Goal: Task Accomplishment & Management: Use online tool/utility

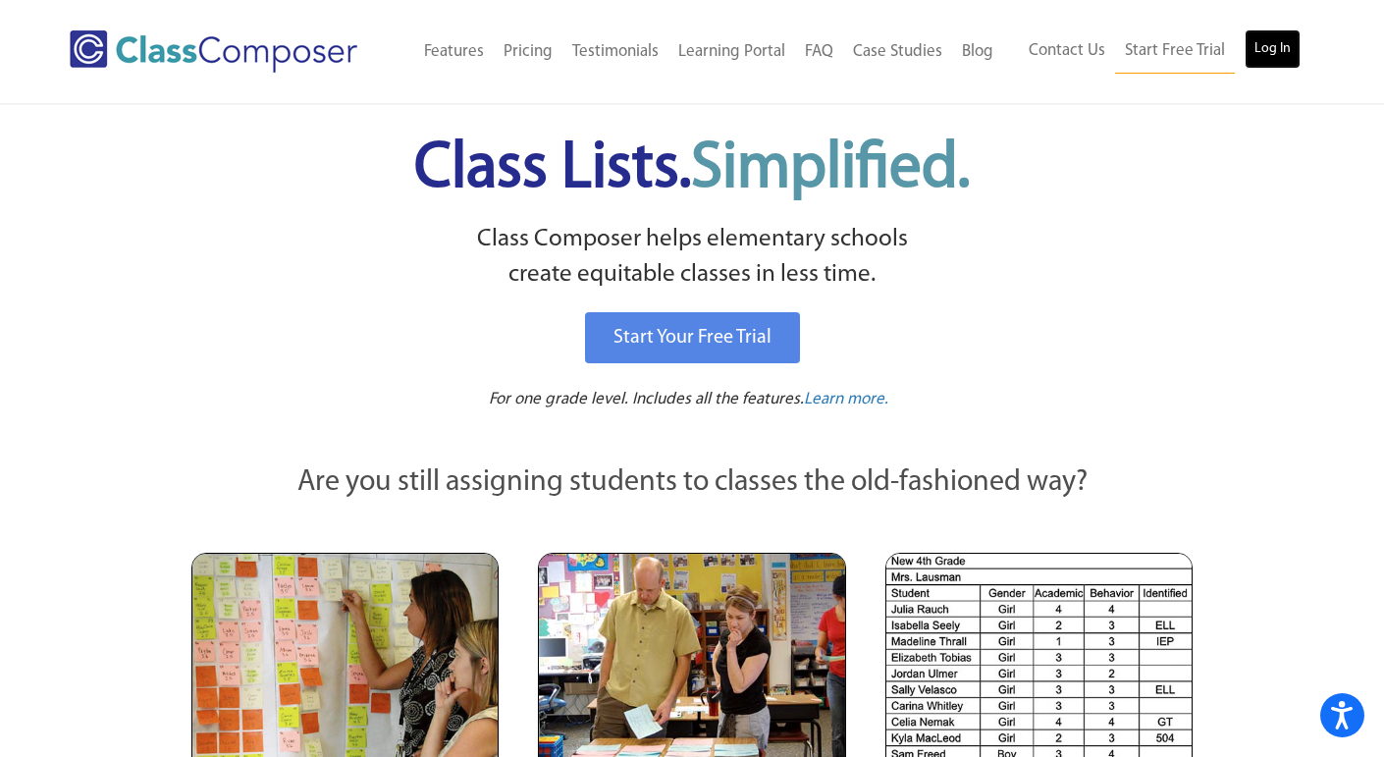
click at [1249, 63] on link "Log In" at bounding box center [1272, 48] width 56 height 39
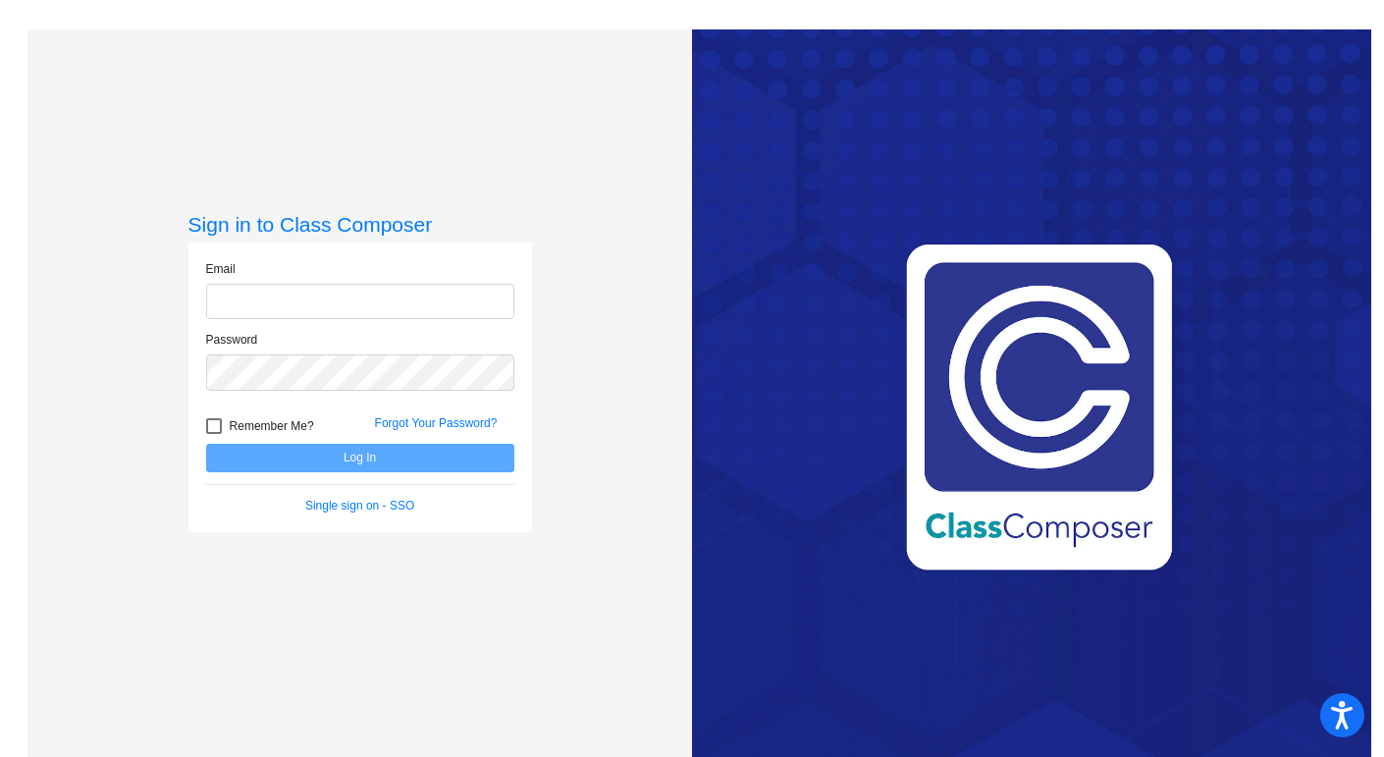
type input "[EMAIL_ADDRESS][DOMAIN_NAME]"
click at [449, 450] on button "Log In" at bounding box center [360, 458] width 308 height 28
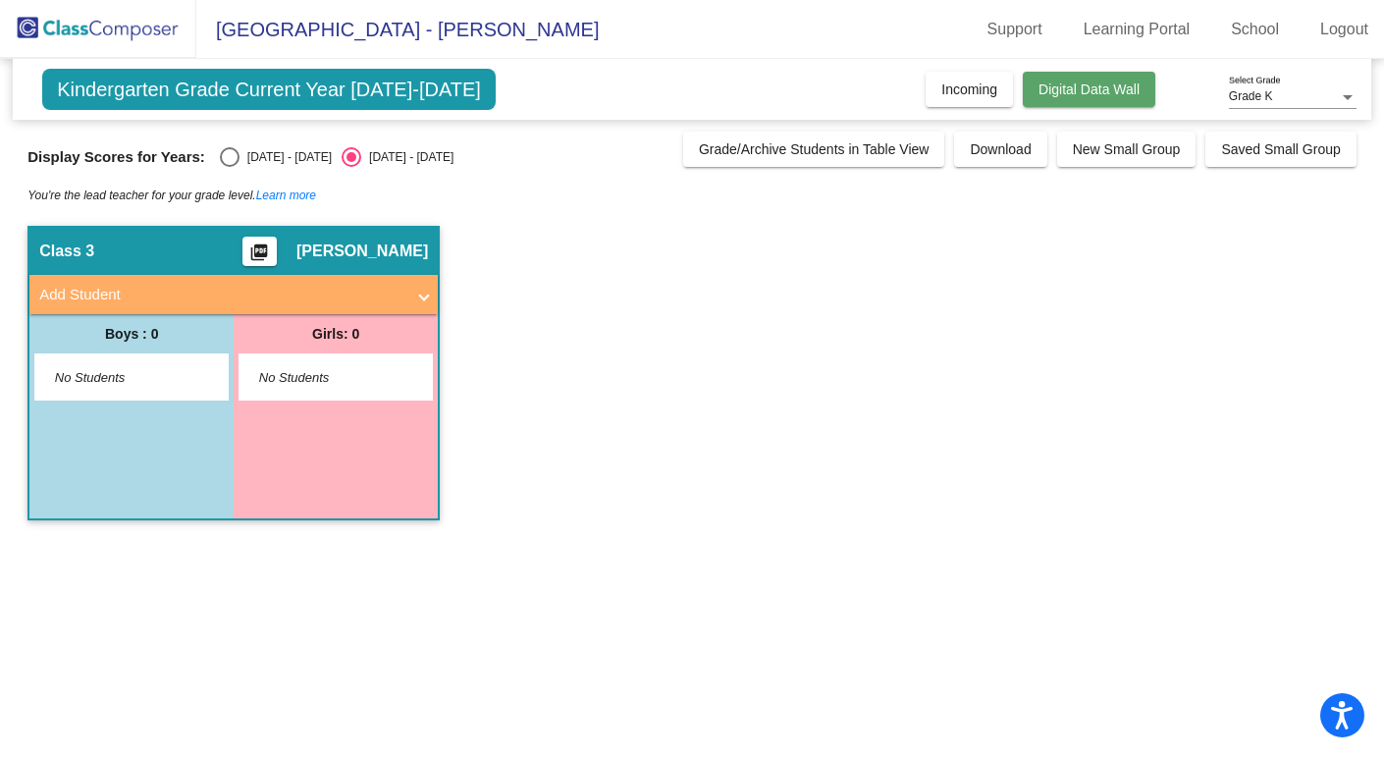
click at [1070, 81] on span "Digital Data Wall" at bounding box center [1088, 89] width 101 height 16
click at [199, 90] on span "Kindergarten Grade Current Year [DATE]-[DATE]" at bounding box center [268, 89] width 453 height 41
click at [192, 81] on span "Kindergarten Grade Current Year [DATE]-[DATE]" at bounding box center [268, 89] width 453 height 41
click at [316, 90] on span "Kindergarten Grade Current Year [DATE]-[DATE]" at bounding box center [268, 89] width 453 height 41
click at [271, 250] on mat-icon "picture_as_pdf" at bounding box center [259, 255] width 24 height 27
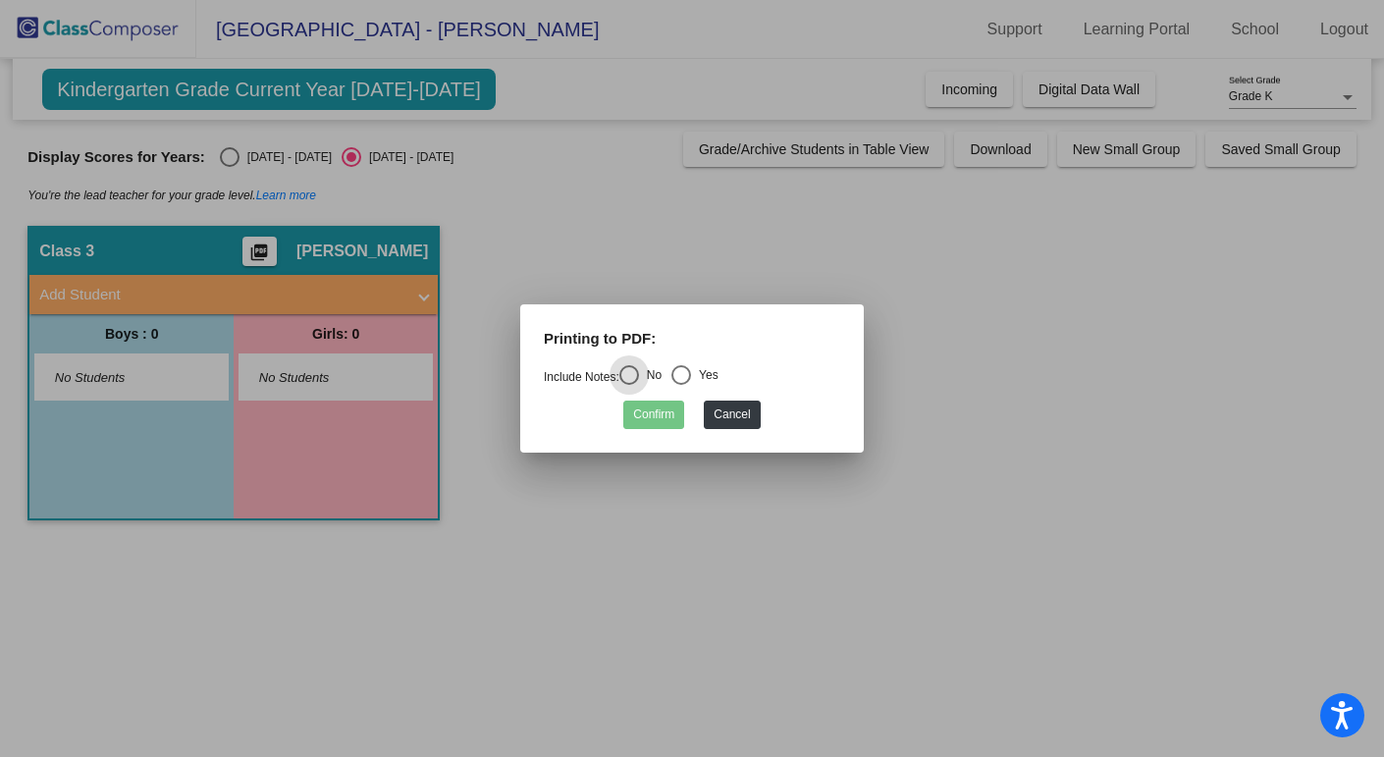
click at [683, 373] on div "Select an option" at bounding box center [681, 375] width 20 height 20
click at [681, 385] on input "Yes" at bounding box center [680, 385] width 1 height 1
radio input "true"
click at [660, 404] on button "Confirm" at bounding box center [653, 414] width 61 height 28
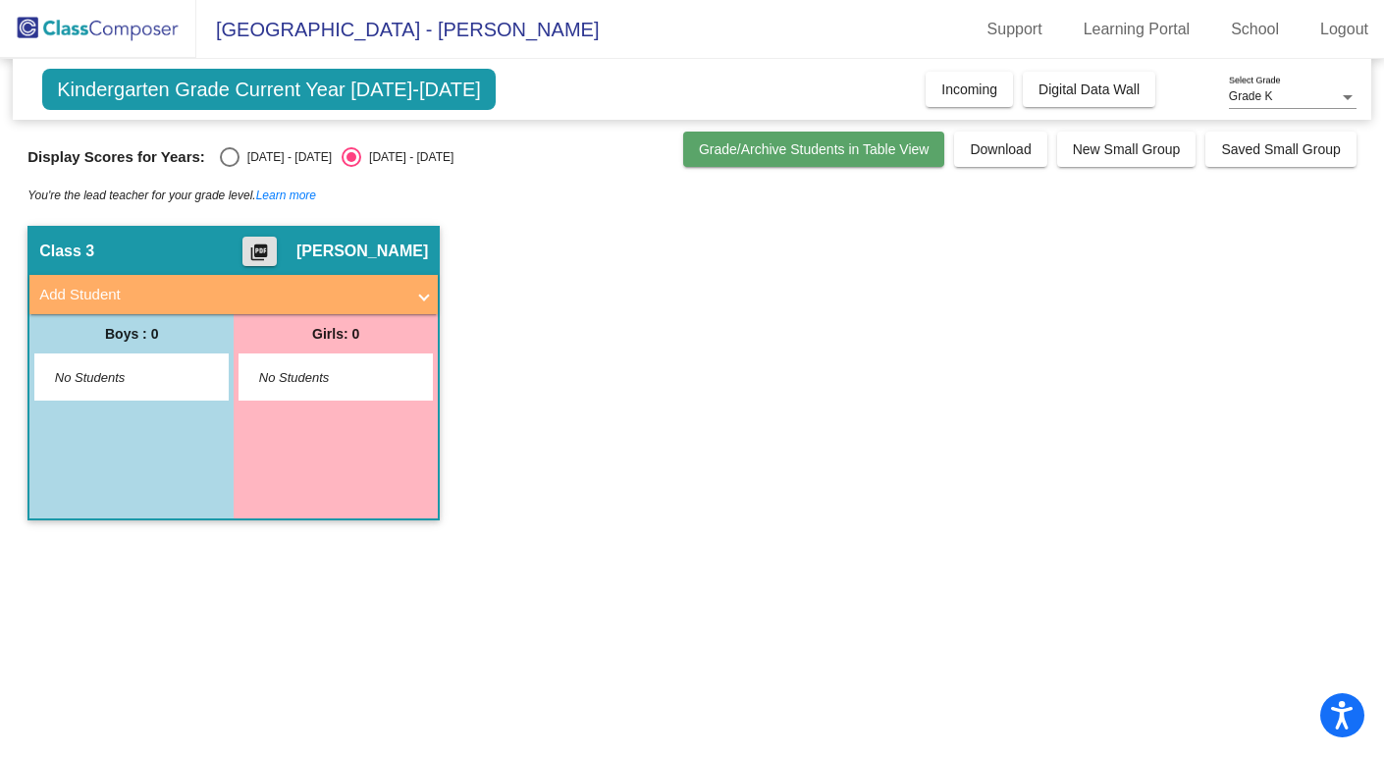
click at [730, 156] on button "Grade/Archive Students in Table View" at bounding box center [814, 148] width 262 height 35
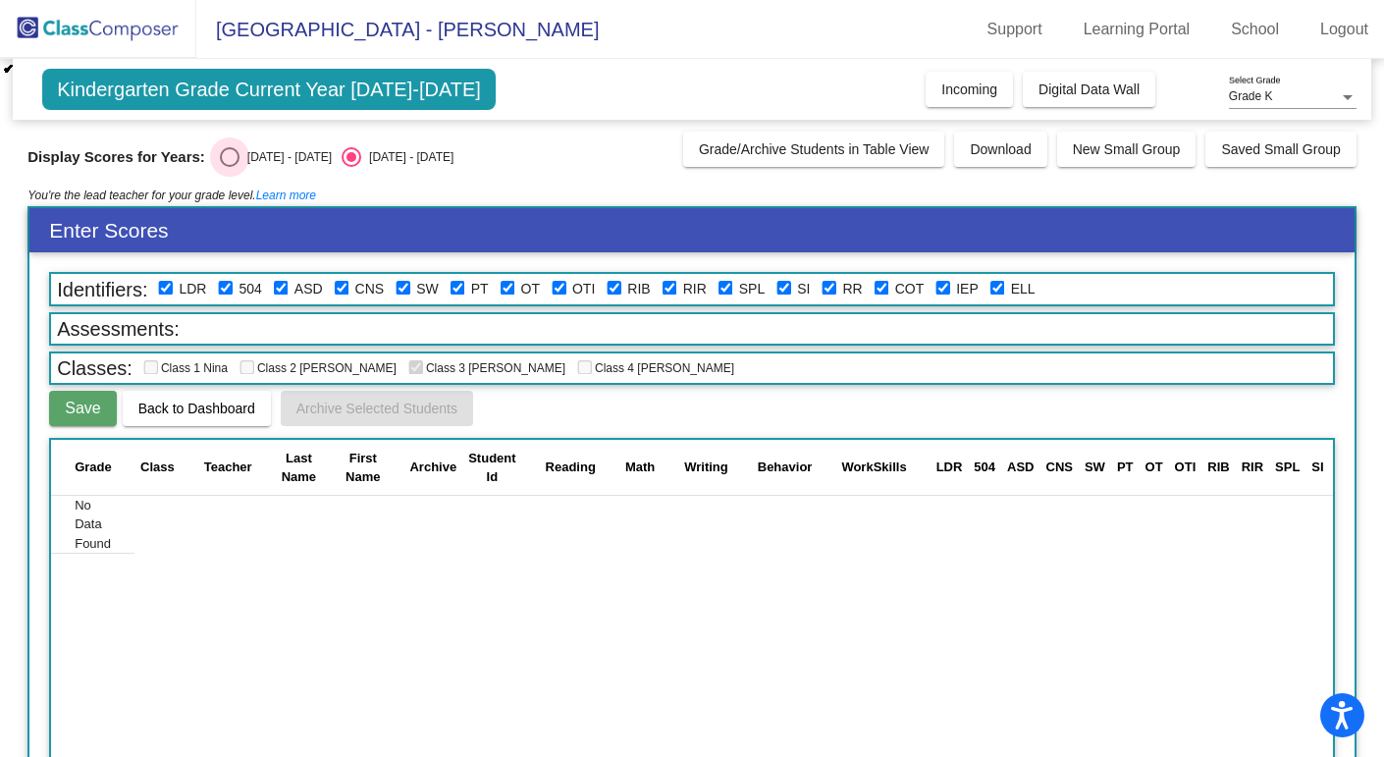
click at [220, 151] on div "Select an option" at bounding box center [230, 157] width 20 height 20
click at [229, 167] on input "[DATE] - [DATE]" at bounding box center [229, 167] width 1 height 1
radio input "true"
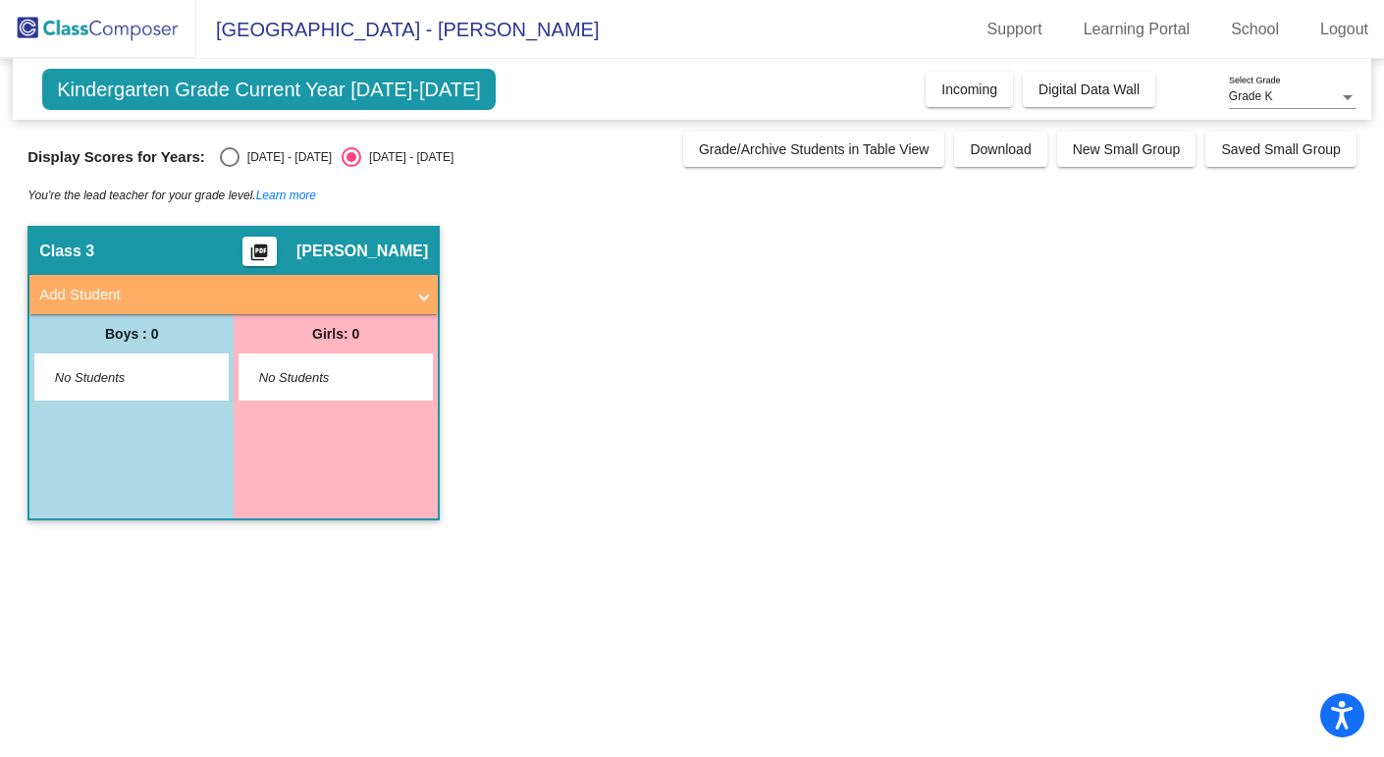
click at [211, 86] on span "Kindergarten Grade Current Year [DATE]-[DATE]" at bounding box center [268, 89] width 453 height 41
click at [220, 157] on div "Select an option" at bounding box center [230, 157] width 20 height 20
click at [229, 167] on input "[DATE] - [DATE]" at bounding box center [229, 167] width 1 height 1
radio input "true"
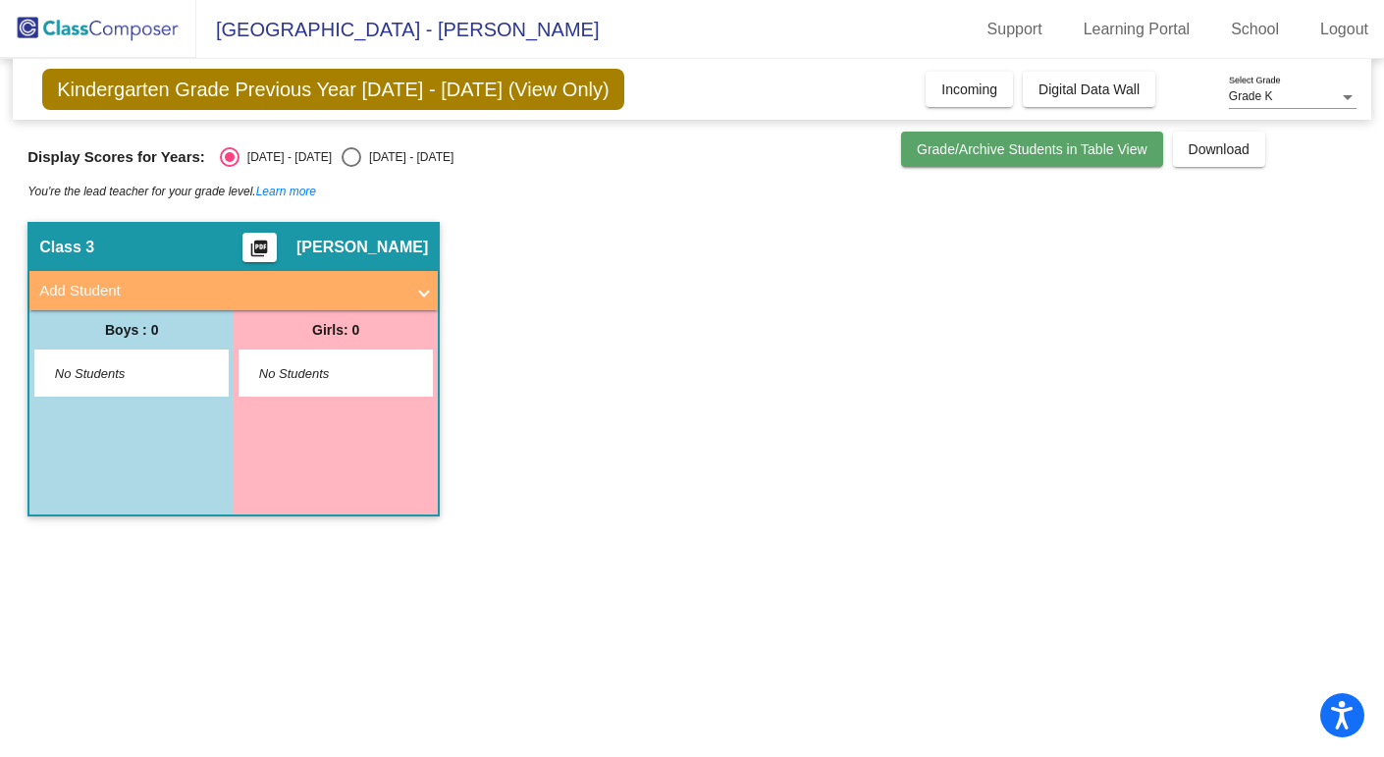
click at [963, 145] on span "Grade/Archive Students in Table View" at bounding box center [1032, 149] width 231 height 16
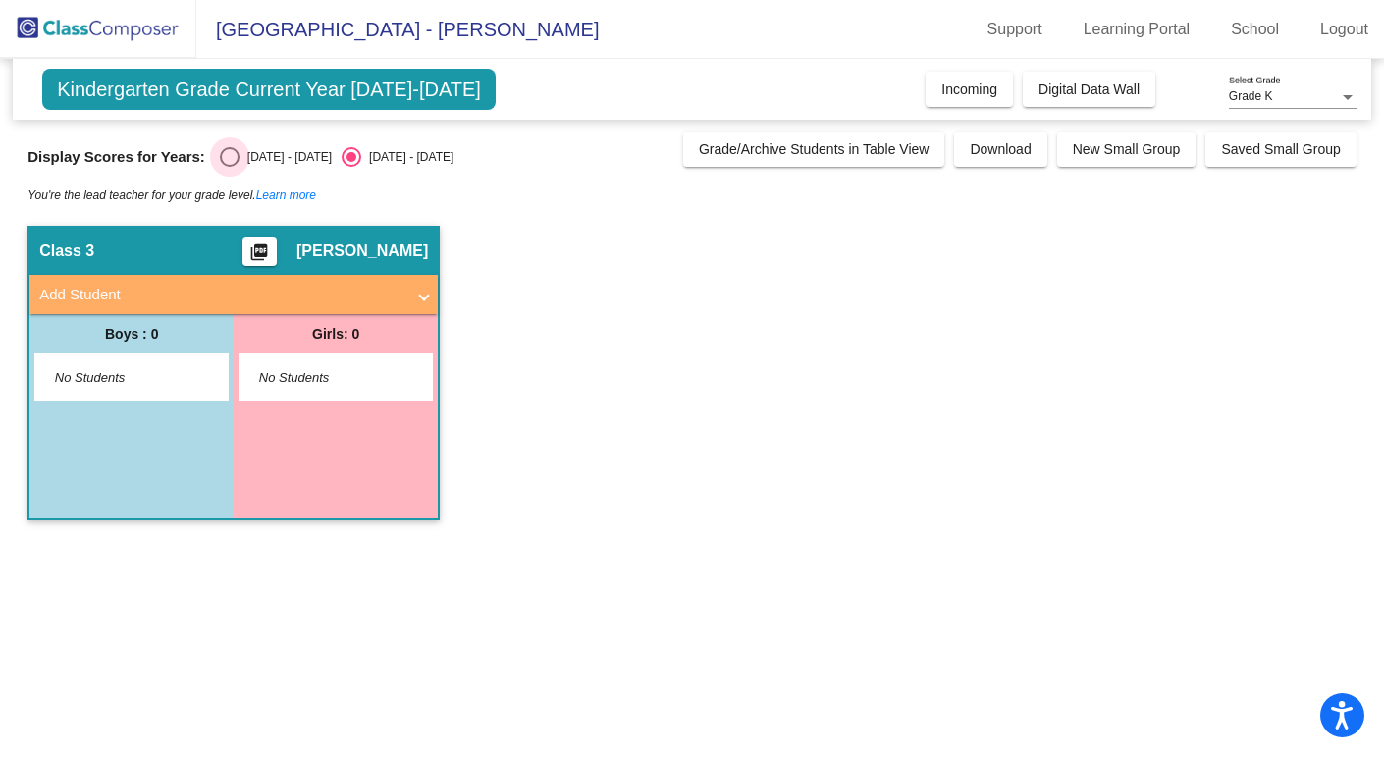
click at [220, 154] on div "Select an option" at bounding box center [230, 157] width 20 height 20
click at [229, 167] on input "[DATE] - [DATE]" at bounding box center [229, 167] width 1 height 1
radio input "true"
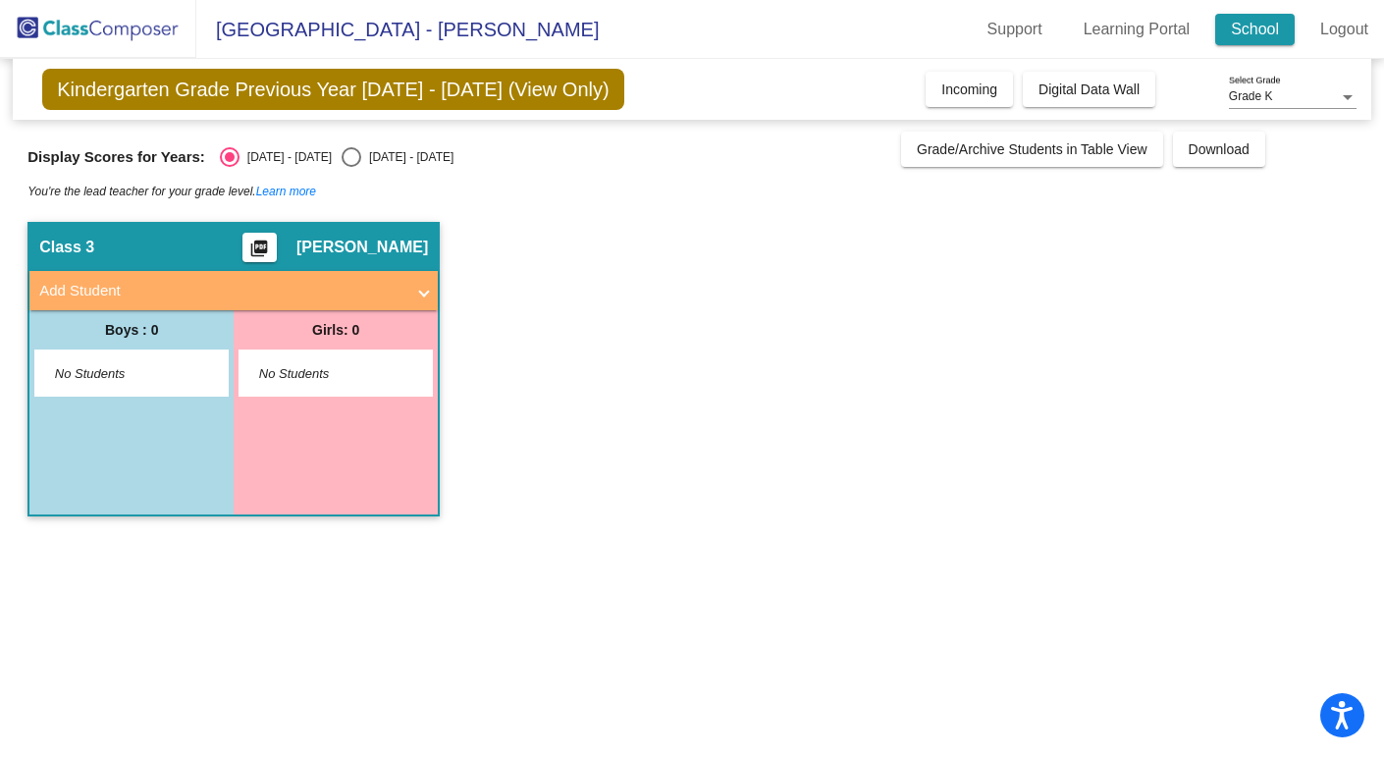
click at [1243, 14] on link "School" at bounding box center [1254, 29] width 79 height 31
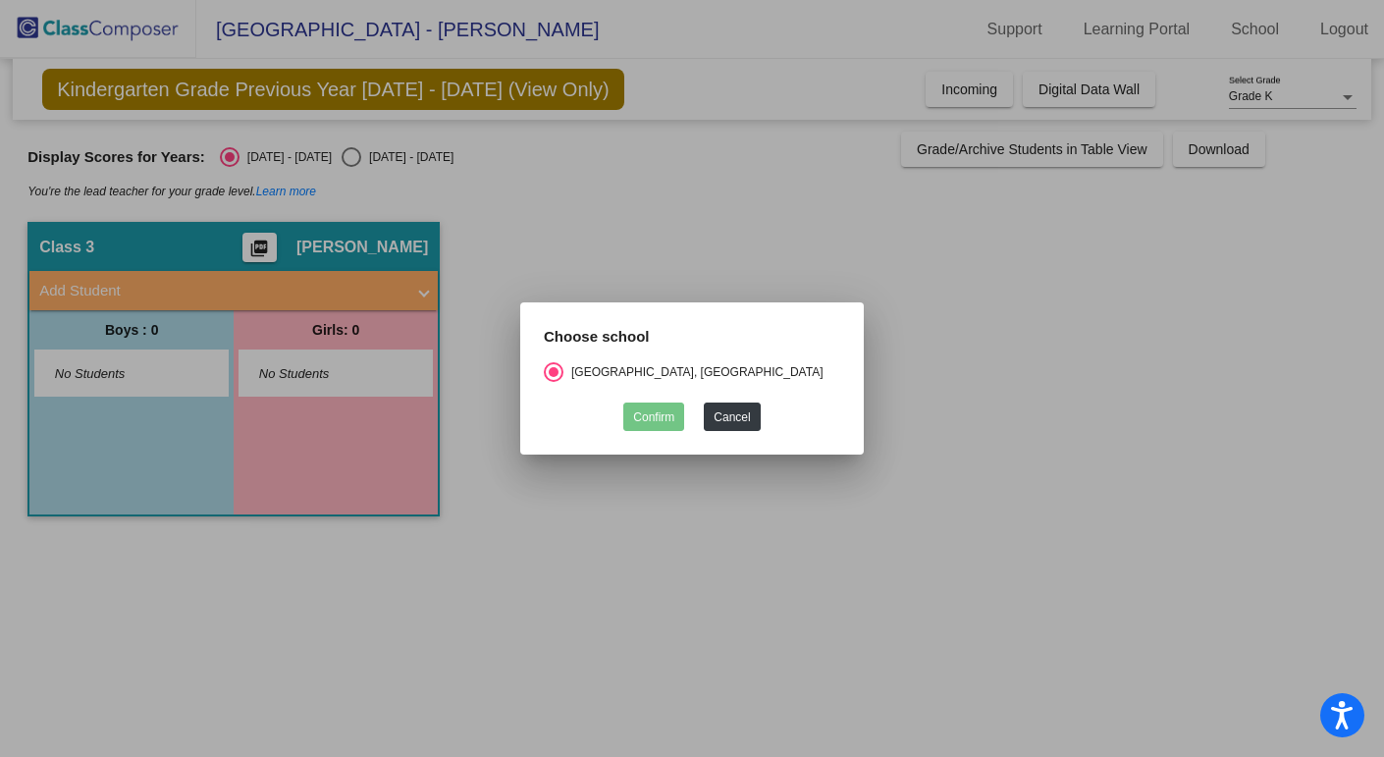
click at [810, 162] on div at bounding box center [692, 378] width 1384 height 757
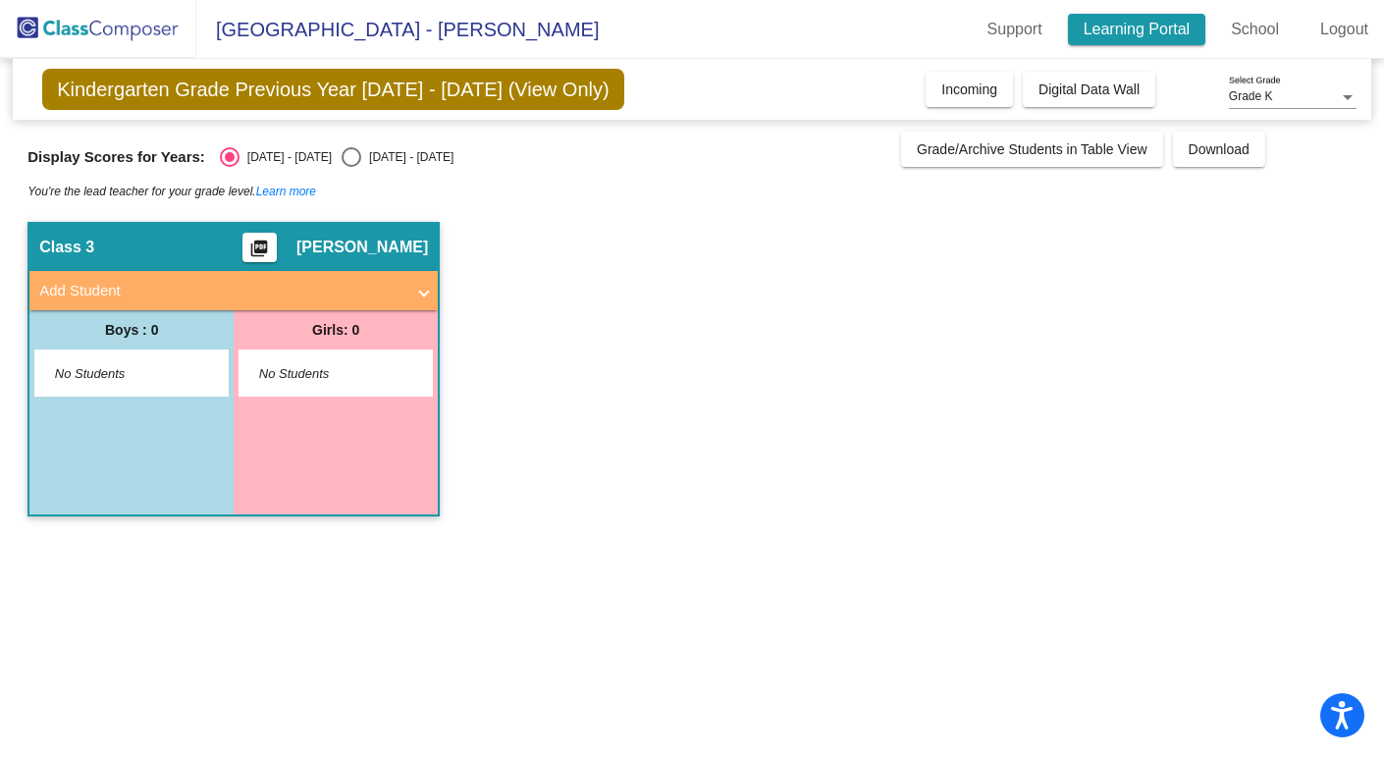
click at [1166, 28] on link "Learning Portal" at bounding box center [1137, 29] width 138 height 31
click at [284, 188] on link "Learn more" at bounding box center [286, 191] width 60 height 14
click at [988, 85] on span "Incoming" at bounding box center [969, 89] width 56 height 16
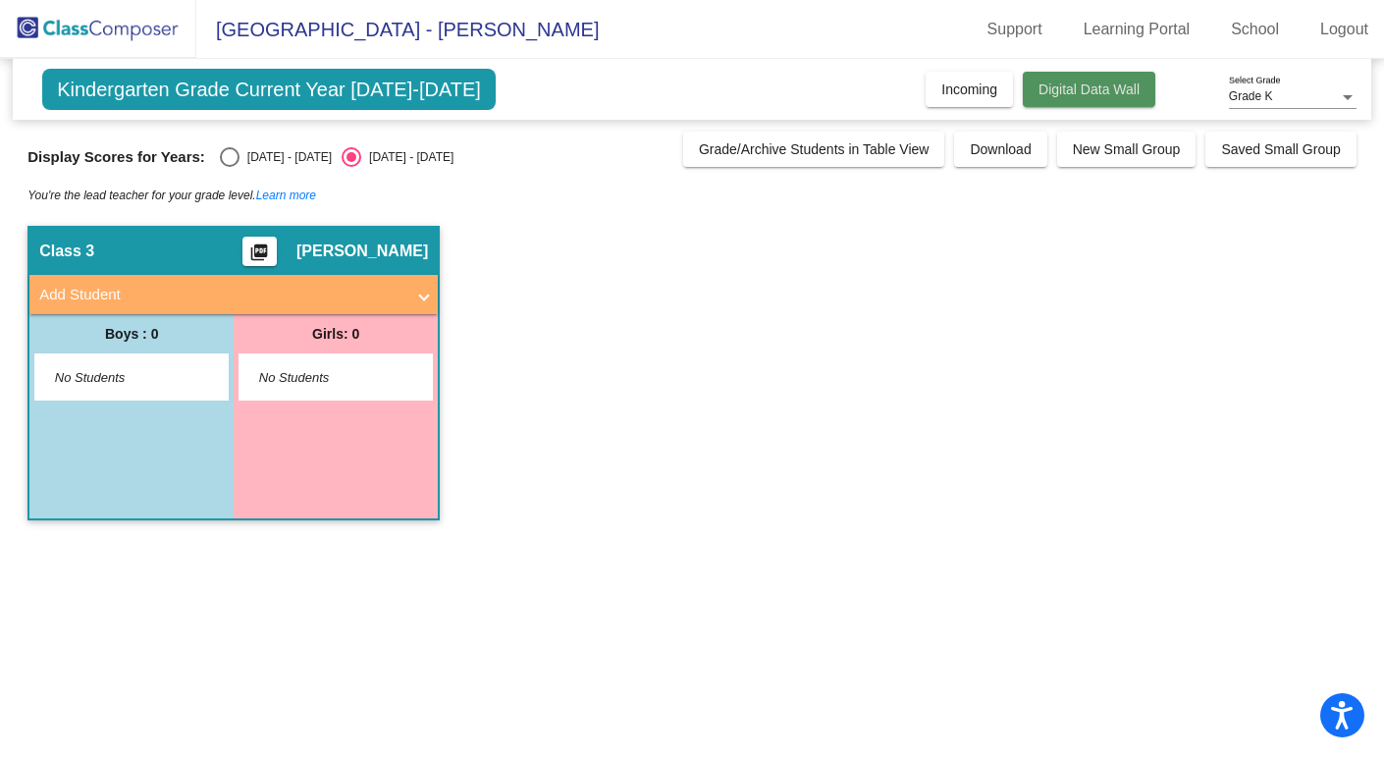
click at [1042, 84] on span "Digital Data Wall" at bounding box center [1088, 89] width 101 height 16
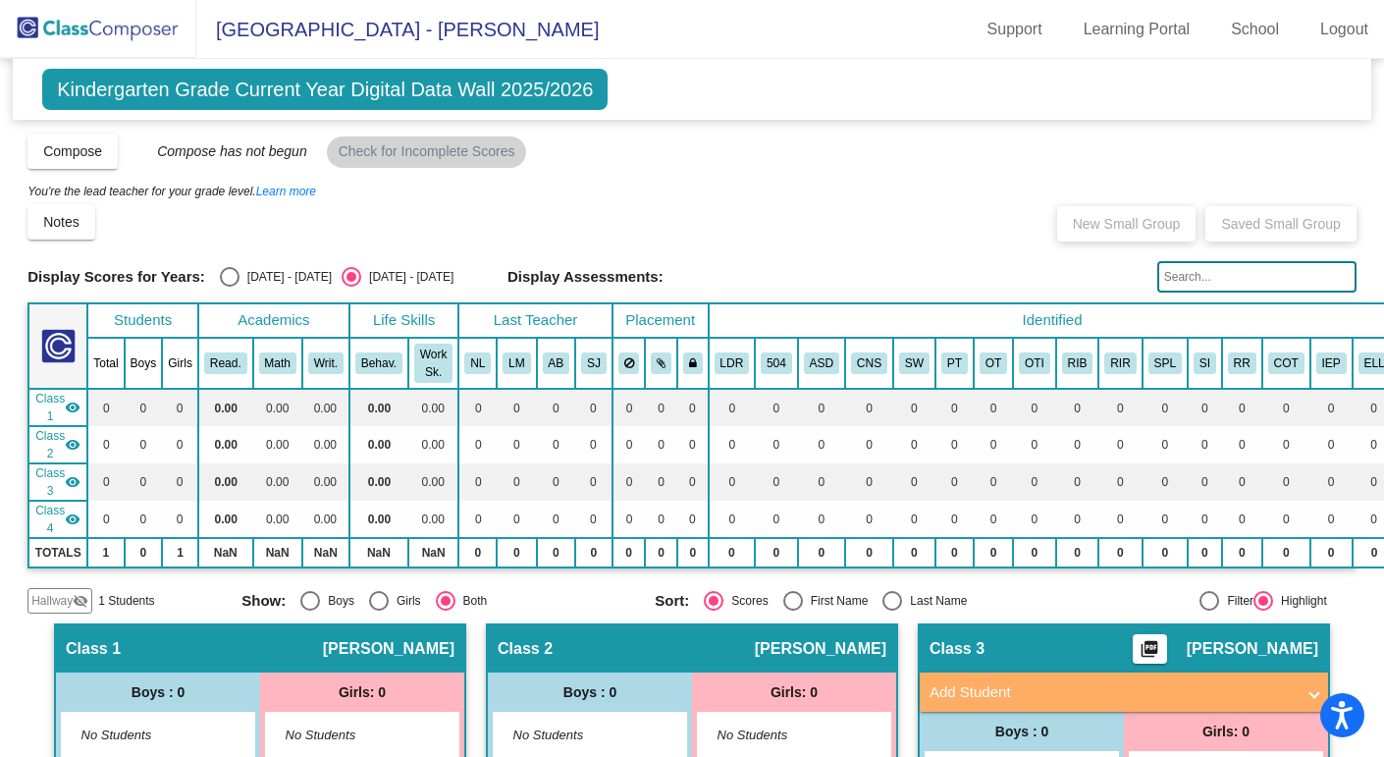
click at [225, 274] on div "Select an option" at bounding box center [230, 277] width 20 height 20
click at [229, 287] on input "[DATE] - [DATE]" at bounding box center [229, 287] width 1 height 1
radio input "true"
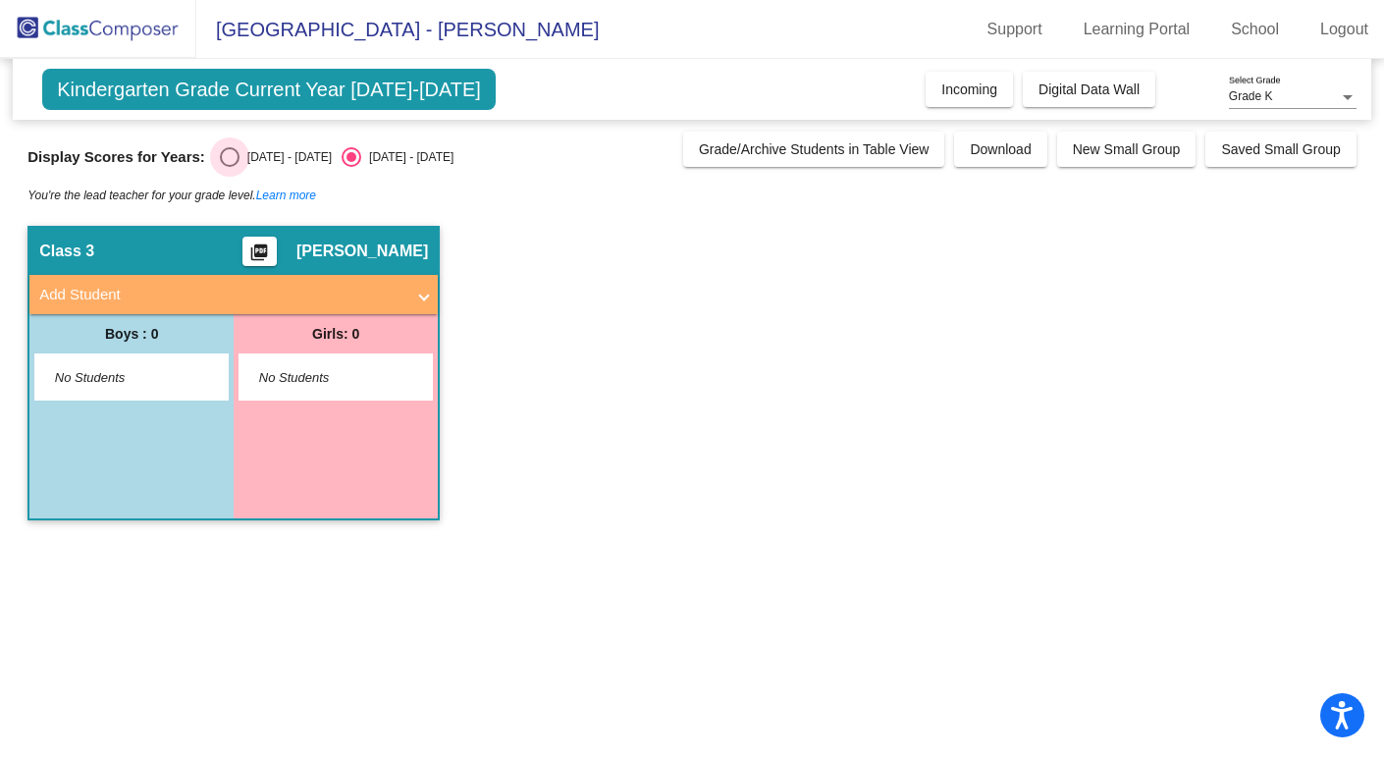
click at [221, 150] on div "Select an option" at bounding box center [230, 157] width 20 height 20
click at [229, 167] on input "[DATE] - [DATE]" at bounding box center [229, 167] width 1 height 1
radio input "true"
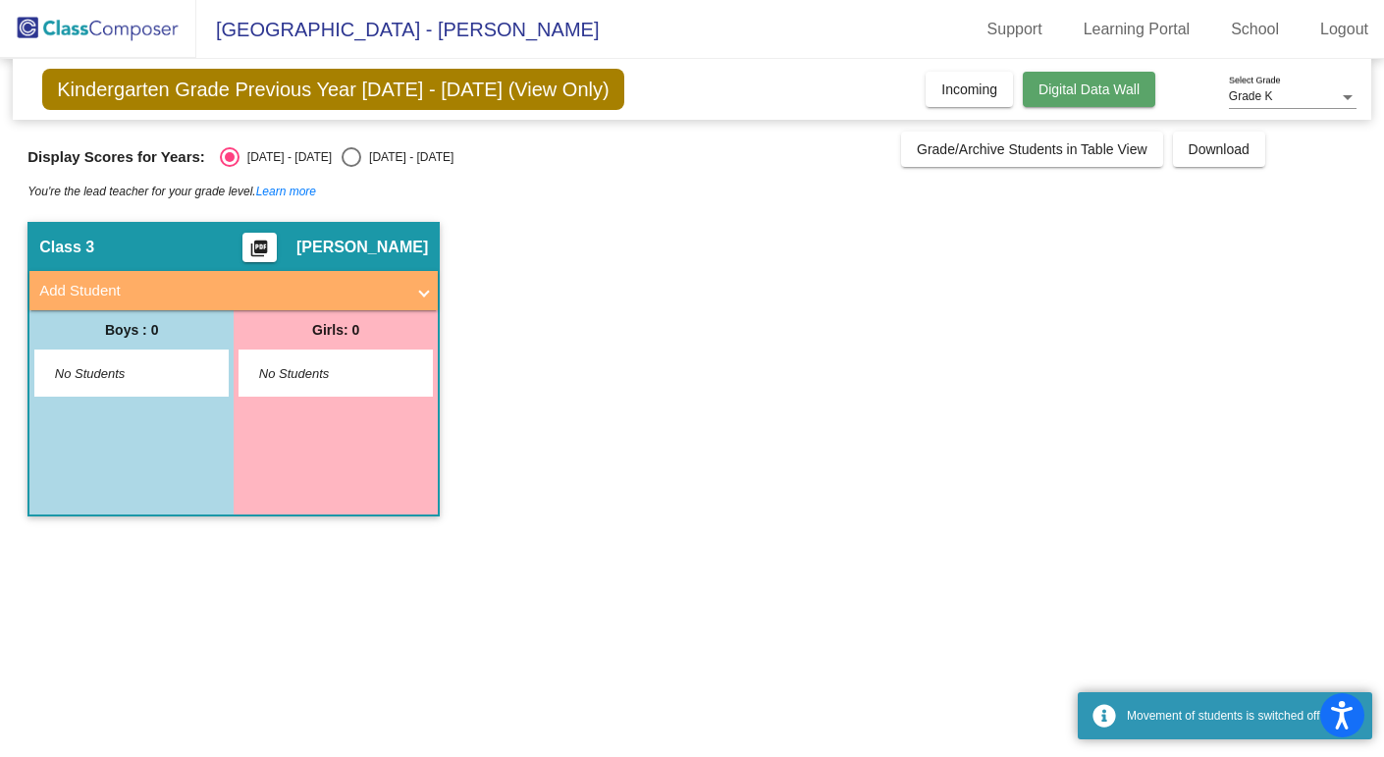
click at [1093, 84] on span "Digital Data Wall" at bounding box center [1088, 89] width 101 height 16
